Goal: Task Accomplishment & Management: Manage account settings

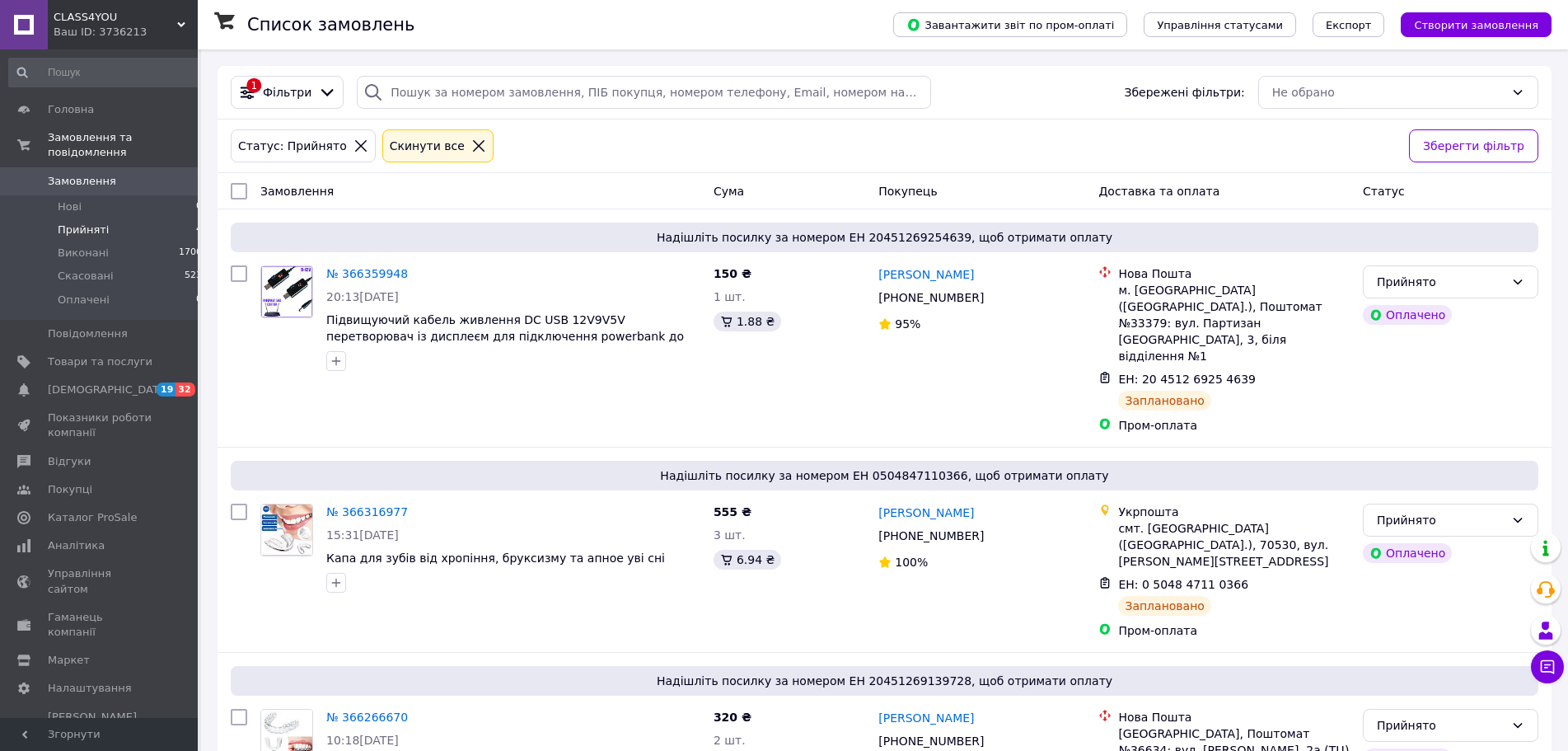
click at [80, 222] on span "Прийняті" at bounding box center [83, 230] width 51 height 15
click at [79, 454] on link "Відгуки" at bounding box center [106, 461] width 212 height 28
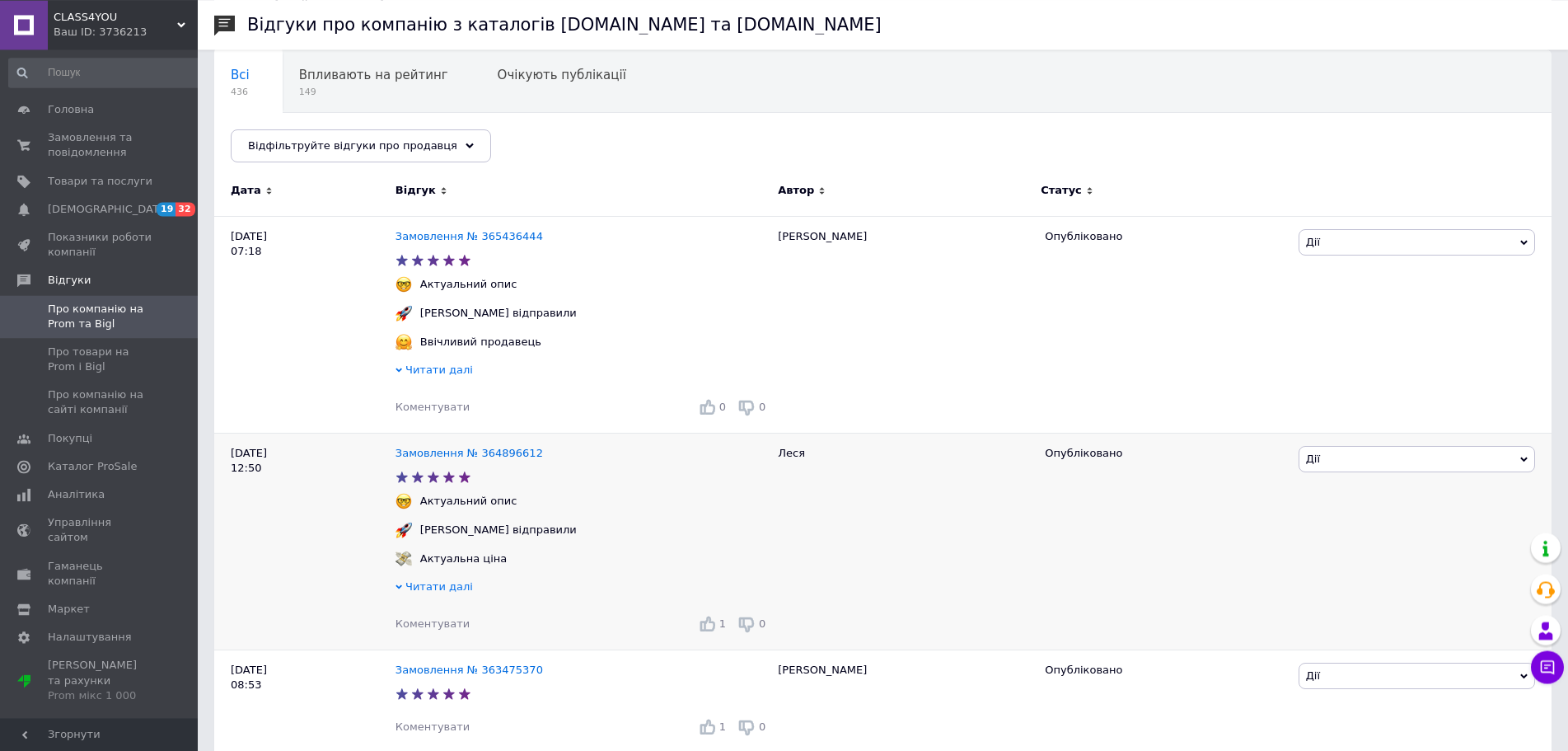
scroll to position [168, 0]
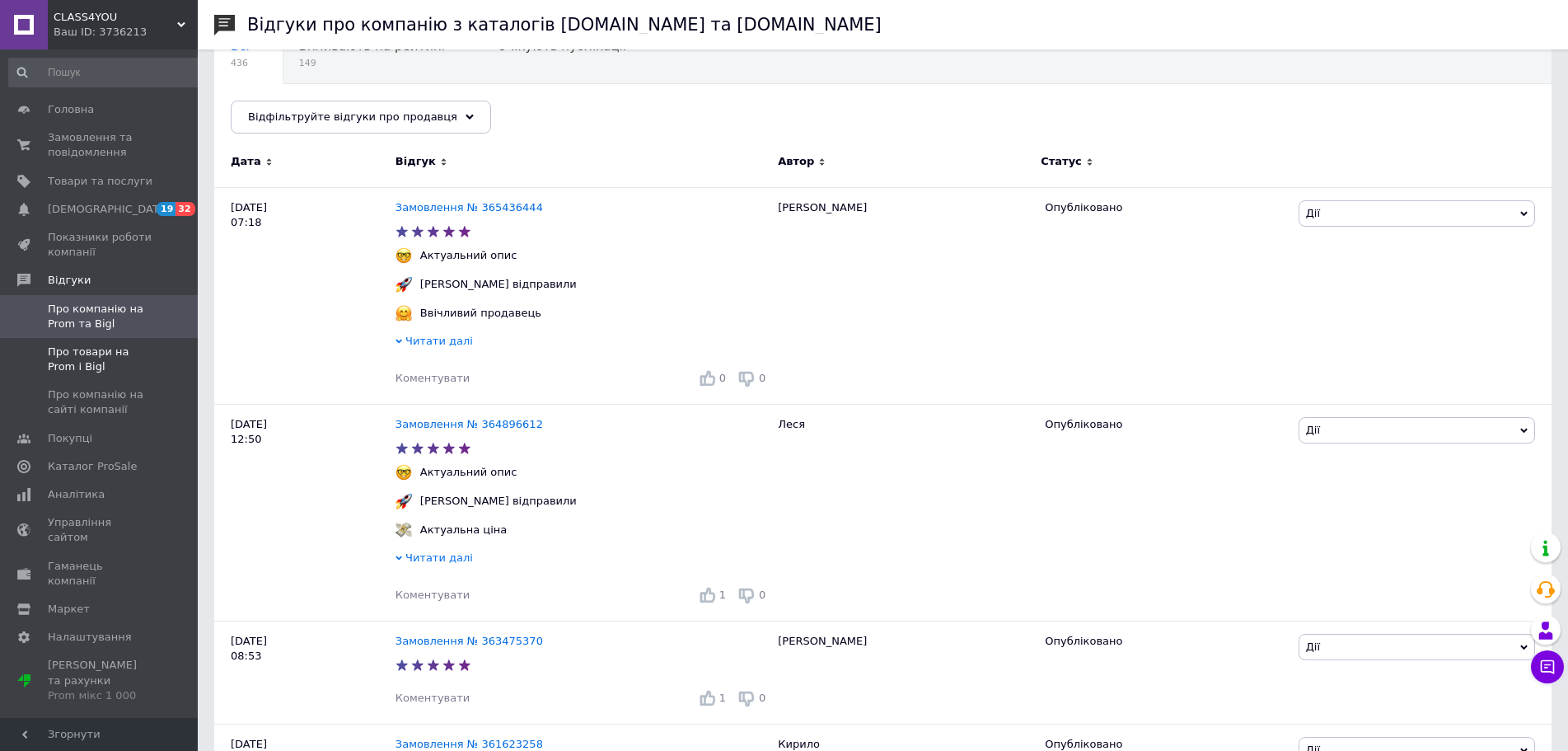
click at [94, 349] on span "Про товари на Prom і Bigl" at bounding box center [100, 359] width 104 height 29
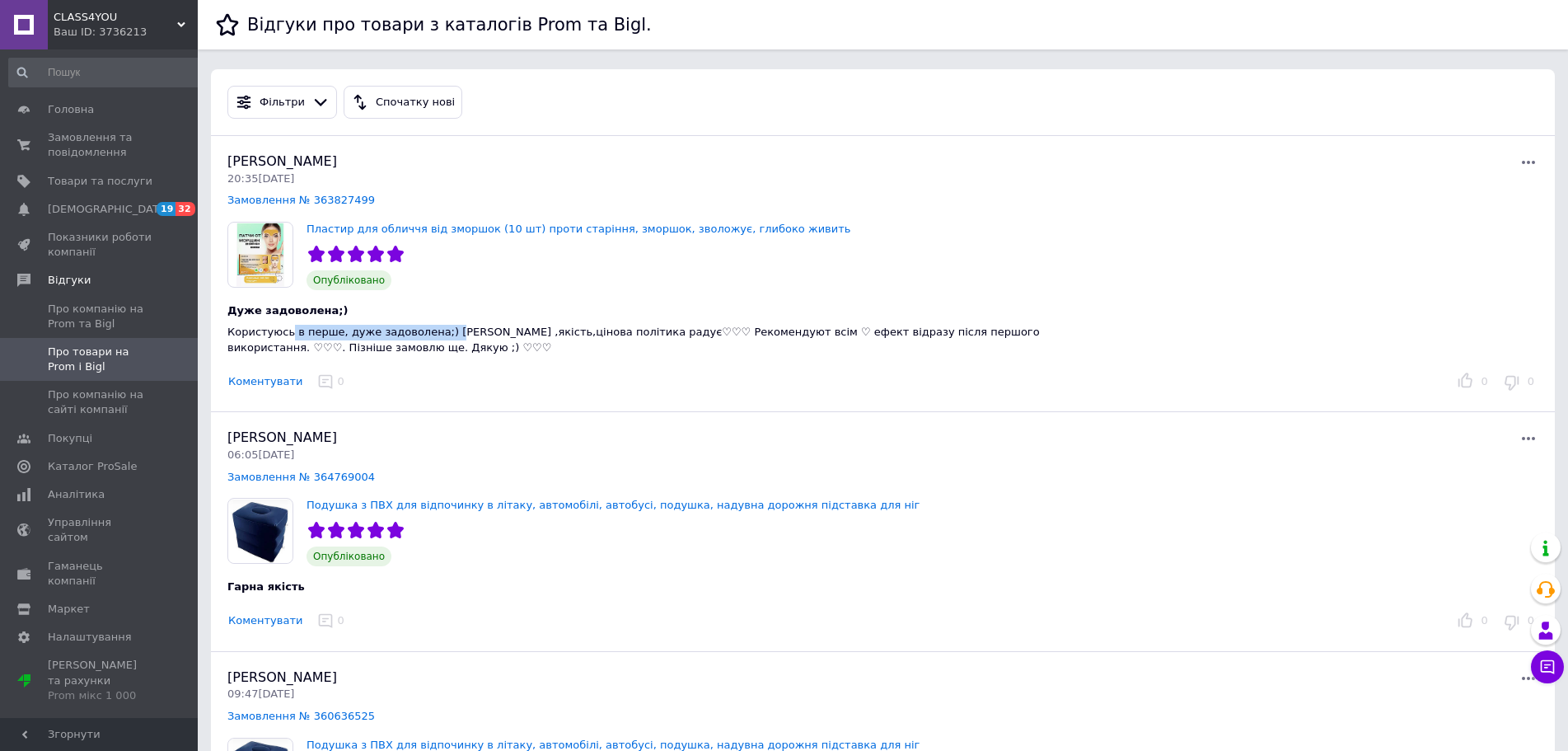
drag, startPoint x: 286, startPoint y: 331, endPoint x: 433, endPoint y: 334, distance: 147.0
click at [433, 334] on span "Користуюсь в перше, дуже задоволена;) [PERSON_NAME] ,якість,цінова політика рад…" at bounding box center [634, 339] width 812 height 28
click at [495, 333] on span "Користуюсь в перше, дуже задоволена;) [PERSON_NAME] ,якість,цінова політика рад…" at bounding box center [634, 339] width 812 height 28
click at [263, 343] on span "Користуюсь в перше, дуже задоволена;) [PERSON_NAME] ,якість,цінова політика рад…" at bounding box center [634, 339] width 812 height 28
click at [477, 230] on link "Пластир для обличчя від зморшок (10 шт) проти старіння, зморшок, зволожує, глиб…" at bounding box center [578, 229] width 544 height 13
